Goal: Information Seeking & Learning: Understand process/instructions

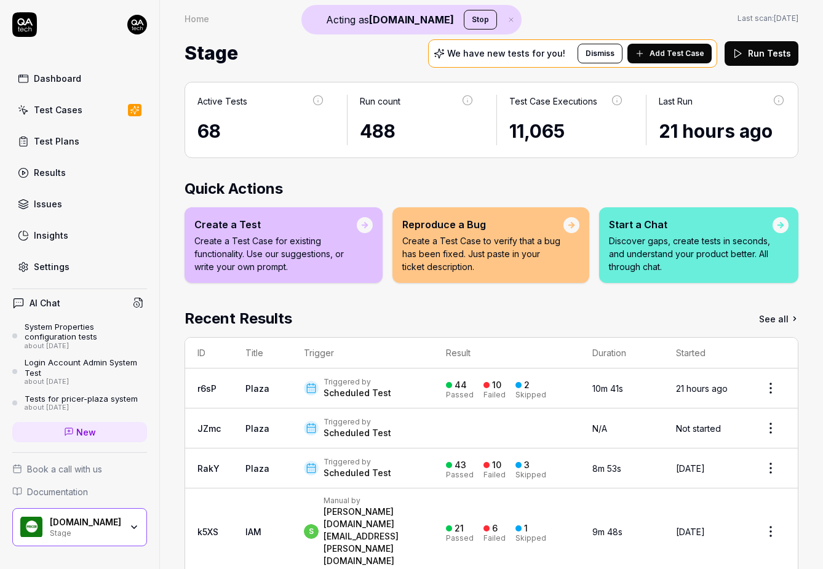
click at [68, 528] on div "Stage" at bounding box center [85, 532] width 71 height 10
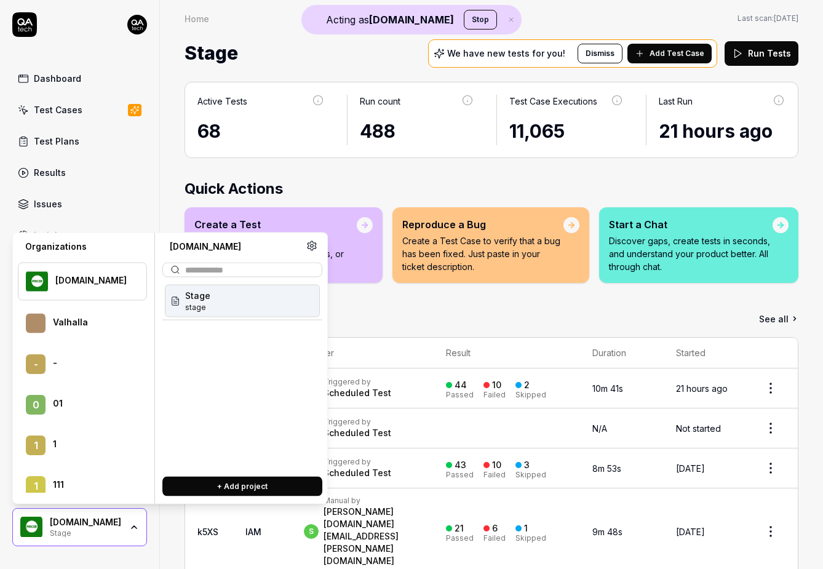
scroll to position [25183, 0]
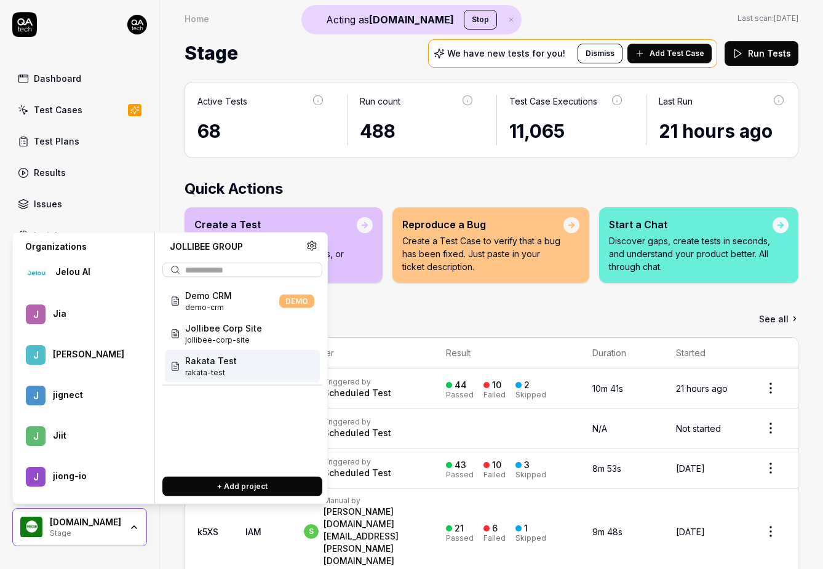
click at [257, 383] on div "Demo CRM demo-crm DEMO Jollibee Corp Site jollibee-corp-site Rakata Test rakata…" at bounding box center [242, 333] width 160 height 103
click at [251, 372] on div "Rakata Test rakata-test" at bounding box center [242, 366] width 155 height 33
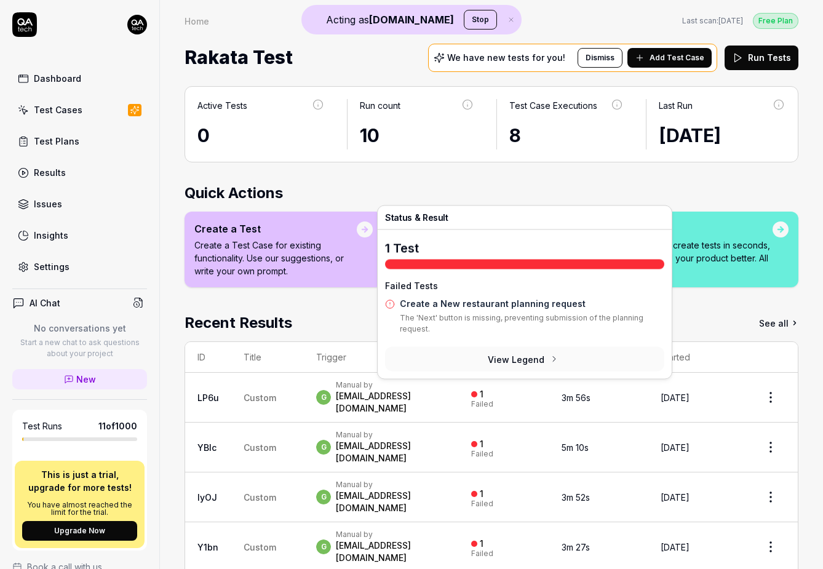
click at [493, 400] on div "Failed" at bounding box center [482, 403] width 22 height 7
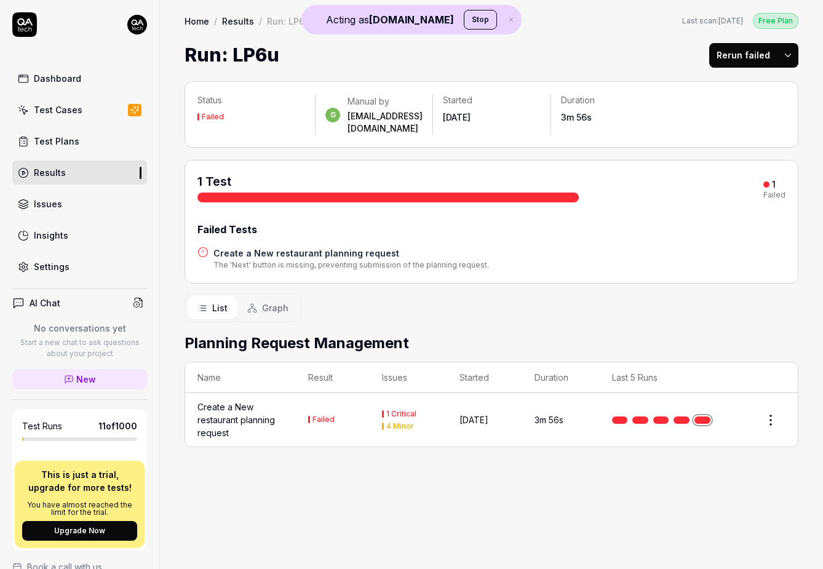
click at [224, 402] on div "Create a New restaurant planning request" at bounding box center [240, 419] width 86 height 39
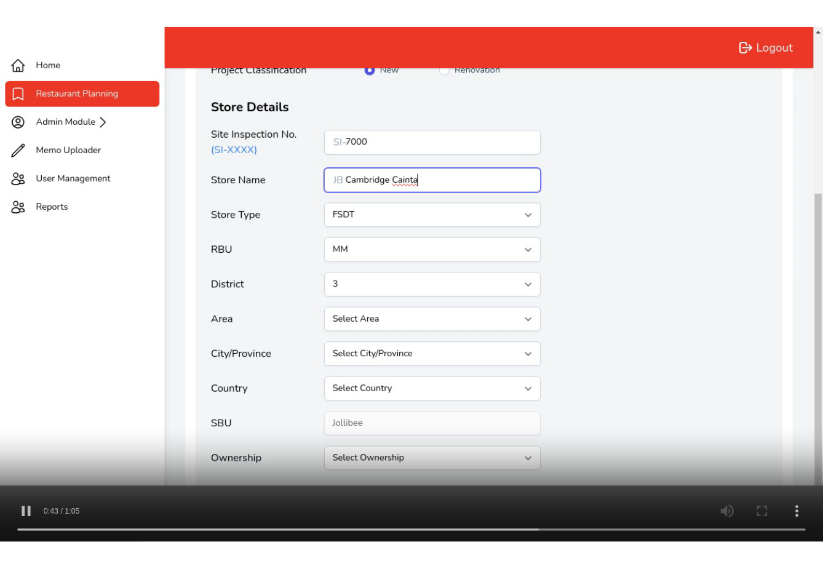
scroll to position [725, 0]
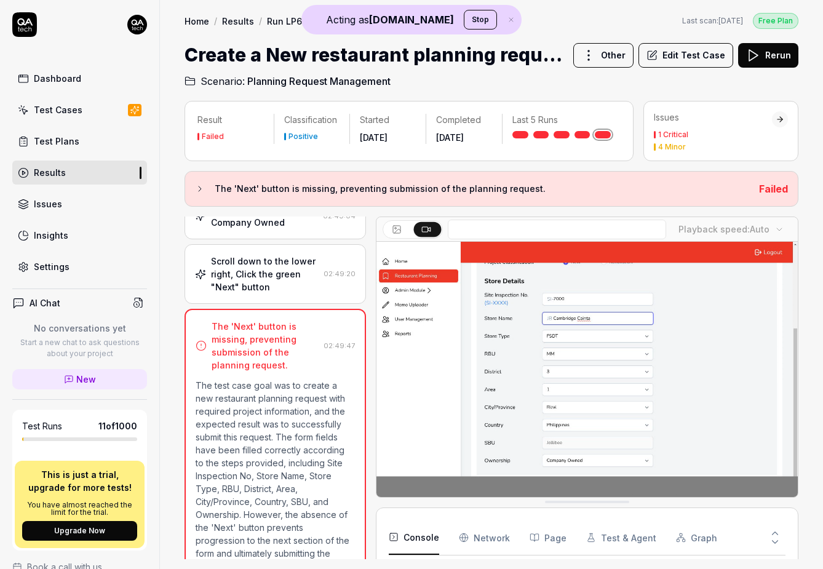
click at [498, 422] on video at bounding box center [586, 373] width 421 height 263
